Goal: Browse casually

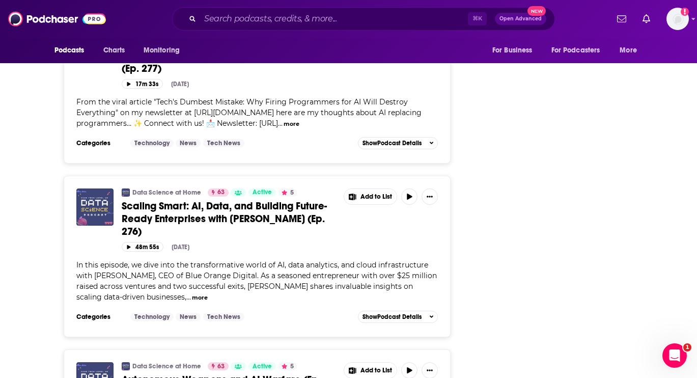
scroll to position [2232, 0]
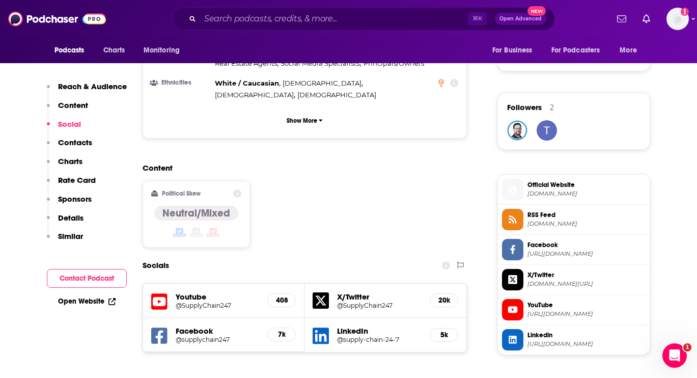
scroll to position [697, 0]
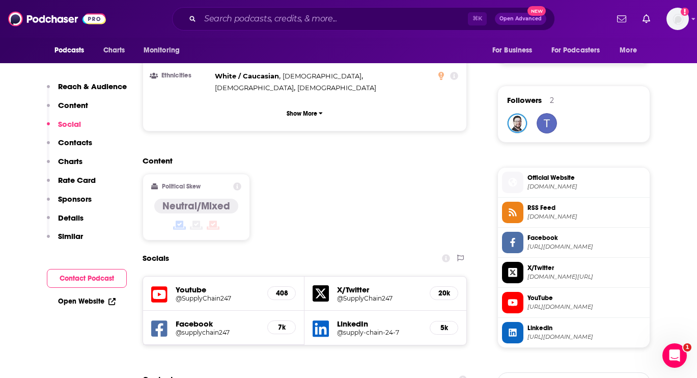
click at [340, 156] on div "Content Political Skew Neutral/Mixed" at bounding box center [304, 202] width 325 height 93
